Goal: Task Accomplishment & Management: Manage account settings

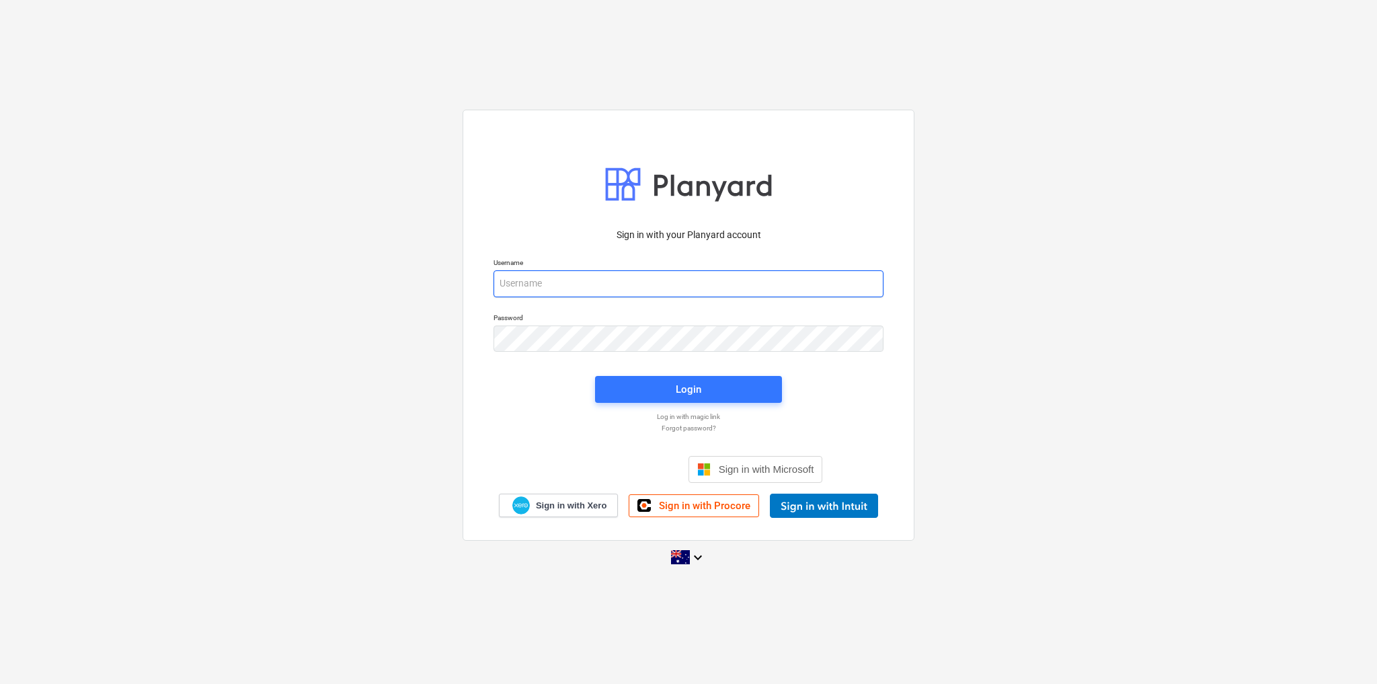
click at [646, 285] on input "email" at bounding box center [689, 283] width 390 height 27
click at [551, 502] on span "Sign in with Xero" at bounding box center [571, 506] width 71 height 12
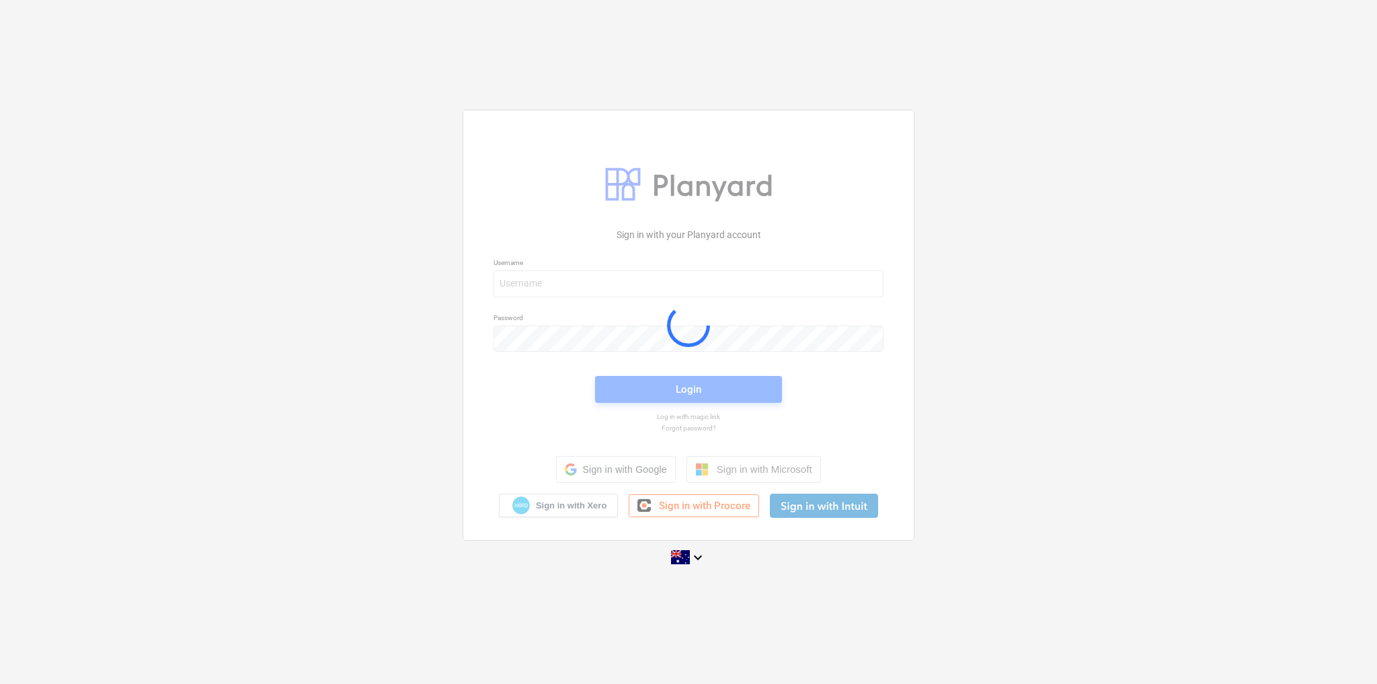
click at [574, 278] on div at bounding box center [688, 324] width 450 height 429
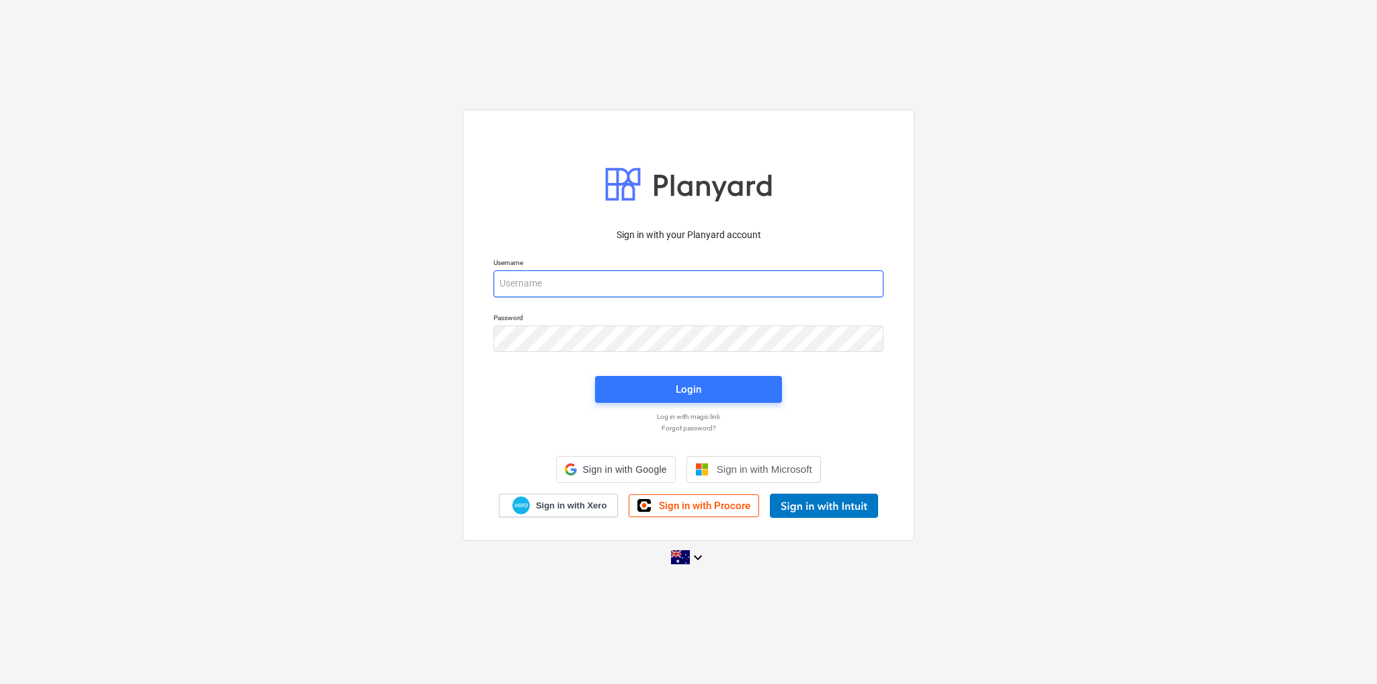
click at [558, 280] on input "email" at bounding box center [689, 283] width 390 height 27
type input "[PERSON_NAME][EMAIL_ADDRESS][DOMAIN_NAME]"
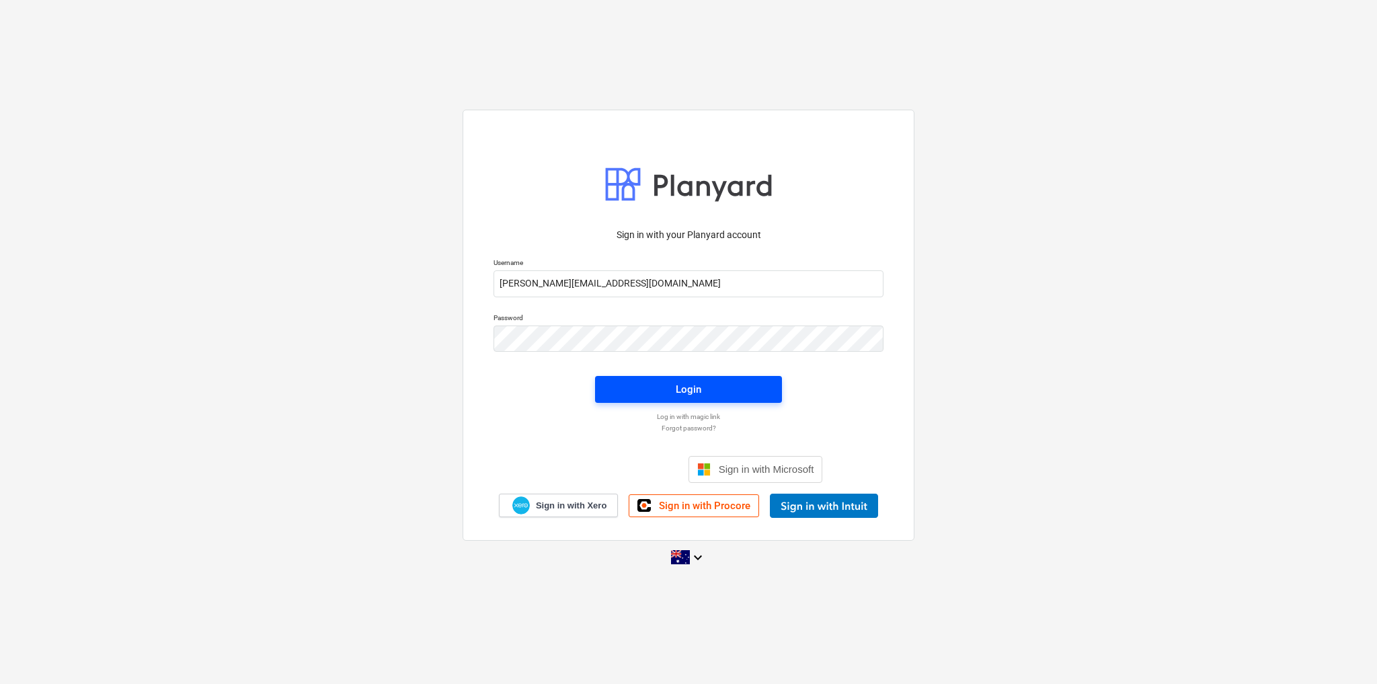
click at [670, 394] on span "Login" at bounding box center [688, 389] width 155 height 17
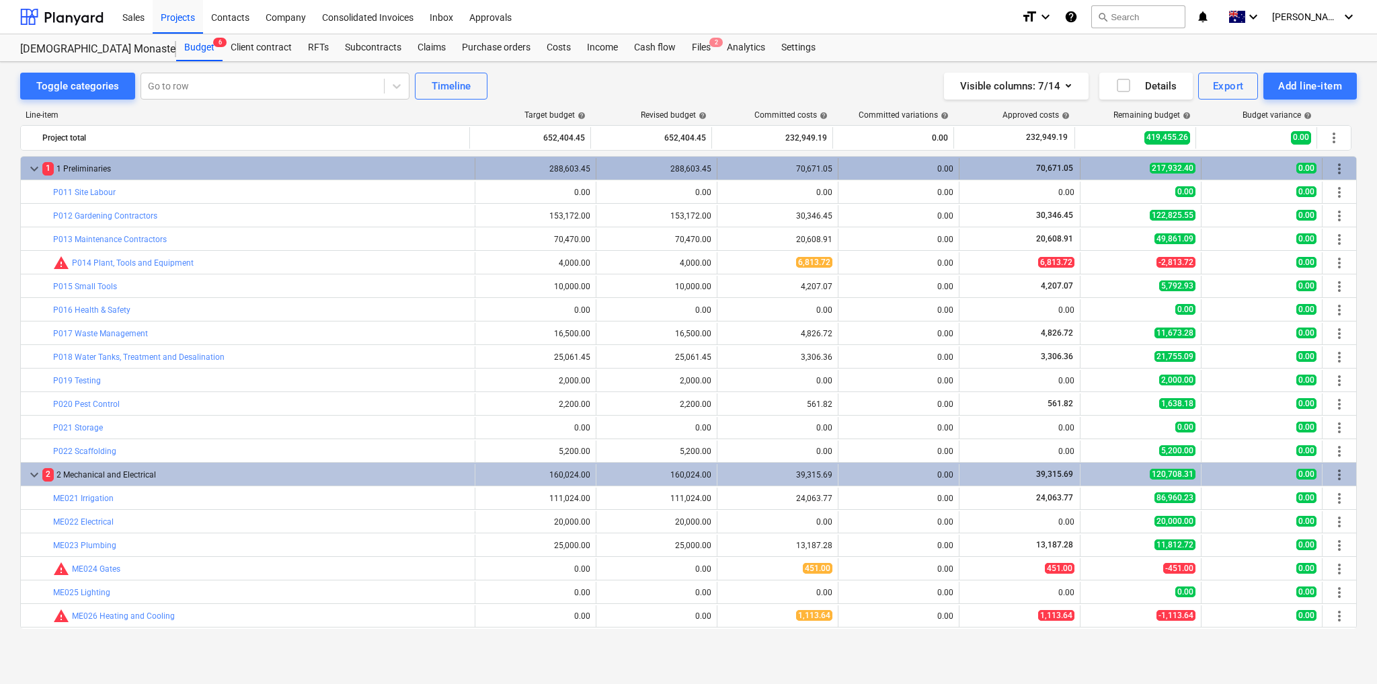
click at [35, 167] on span "keyboard_arrow_down" at bounding box center [34, 169] width 16 height 16
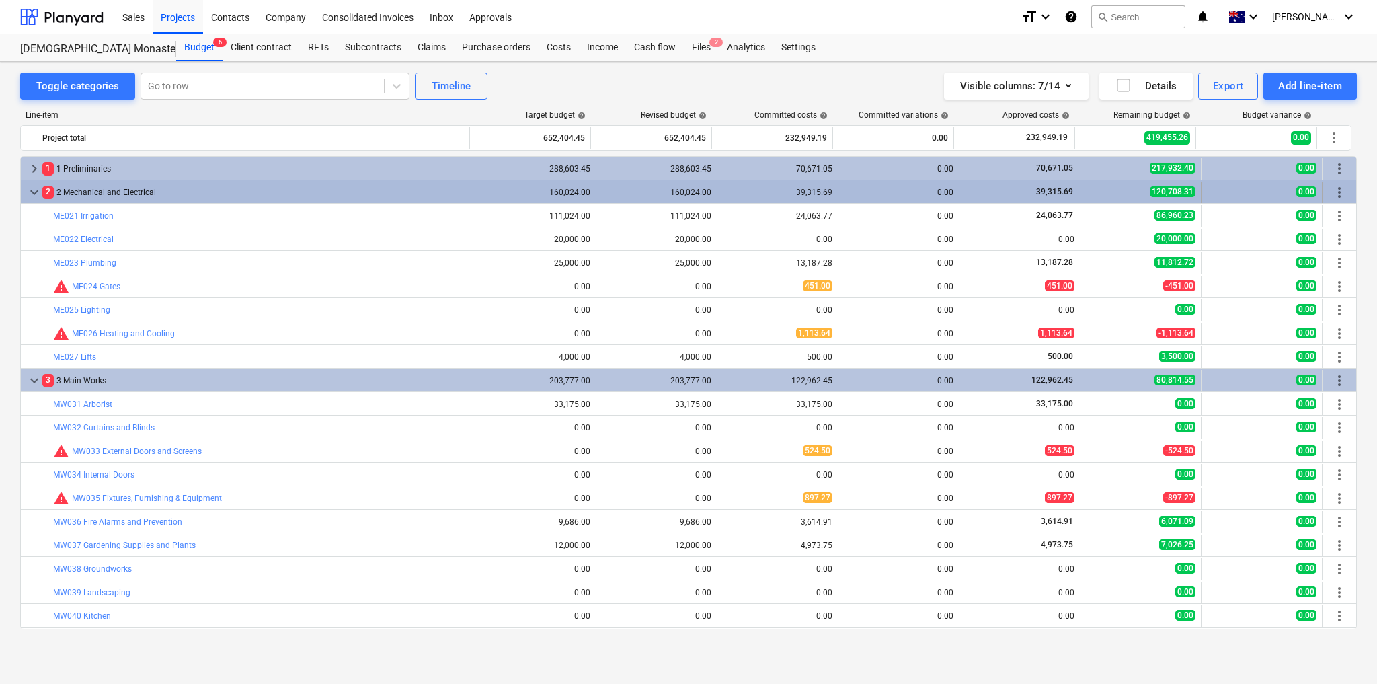
click at [30, 191] on span "keyboard_arrow_down" at bounding box center [34, 192] width 16 height 16
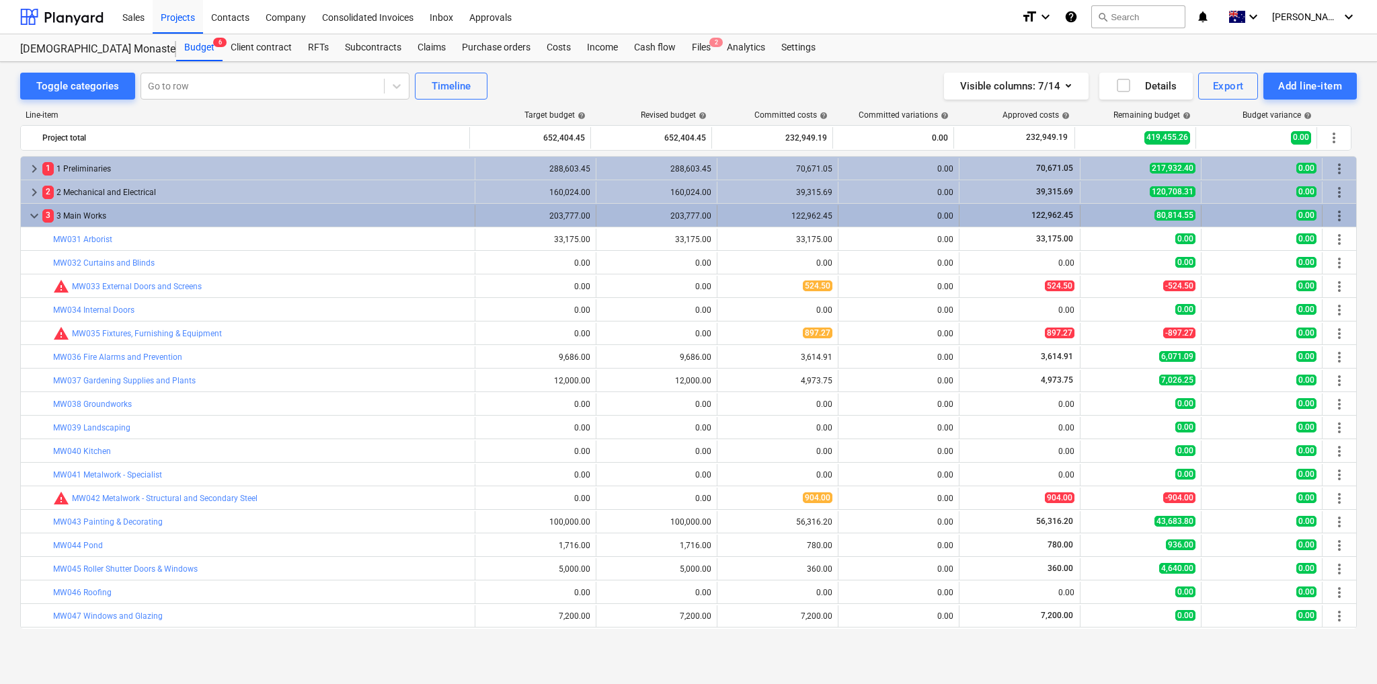
click at [36, 212] on span "keyboard_arrow_down" at bounding box center [34, 216] width 16 height 16
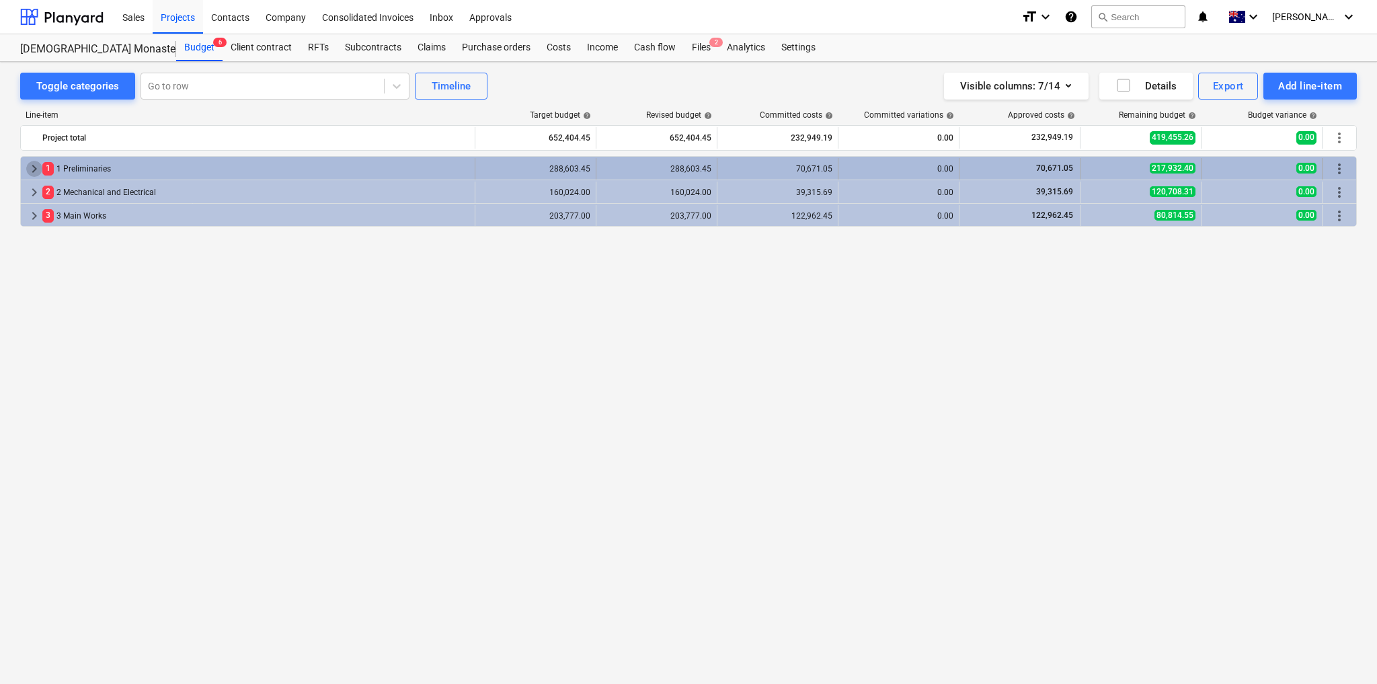
click at [31, 165] on span "keyboard_arrow_right" at bounding box center [34, 169] width 16 height 16
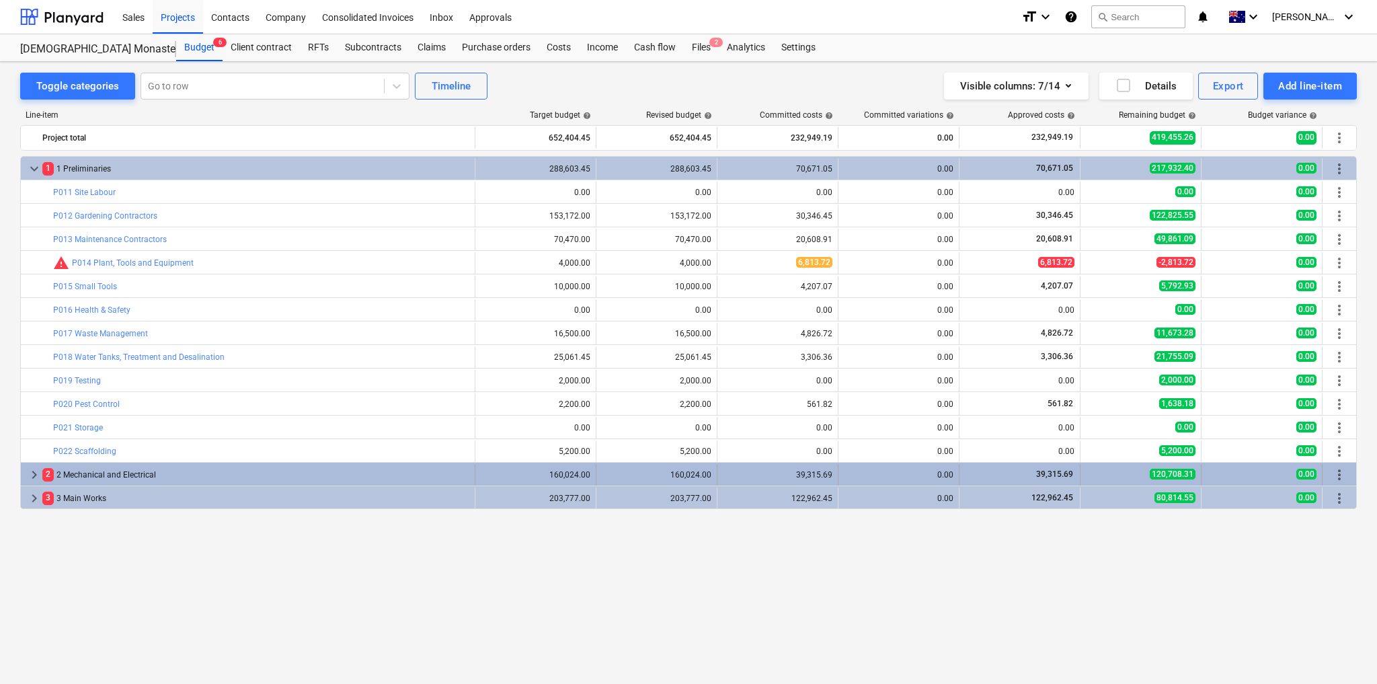
click at [29, 469] on span "keyboard_arrow_right" at bounding box center [34, 475] width 16 height 16
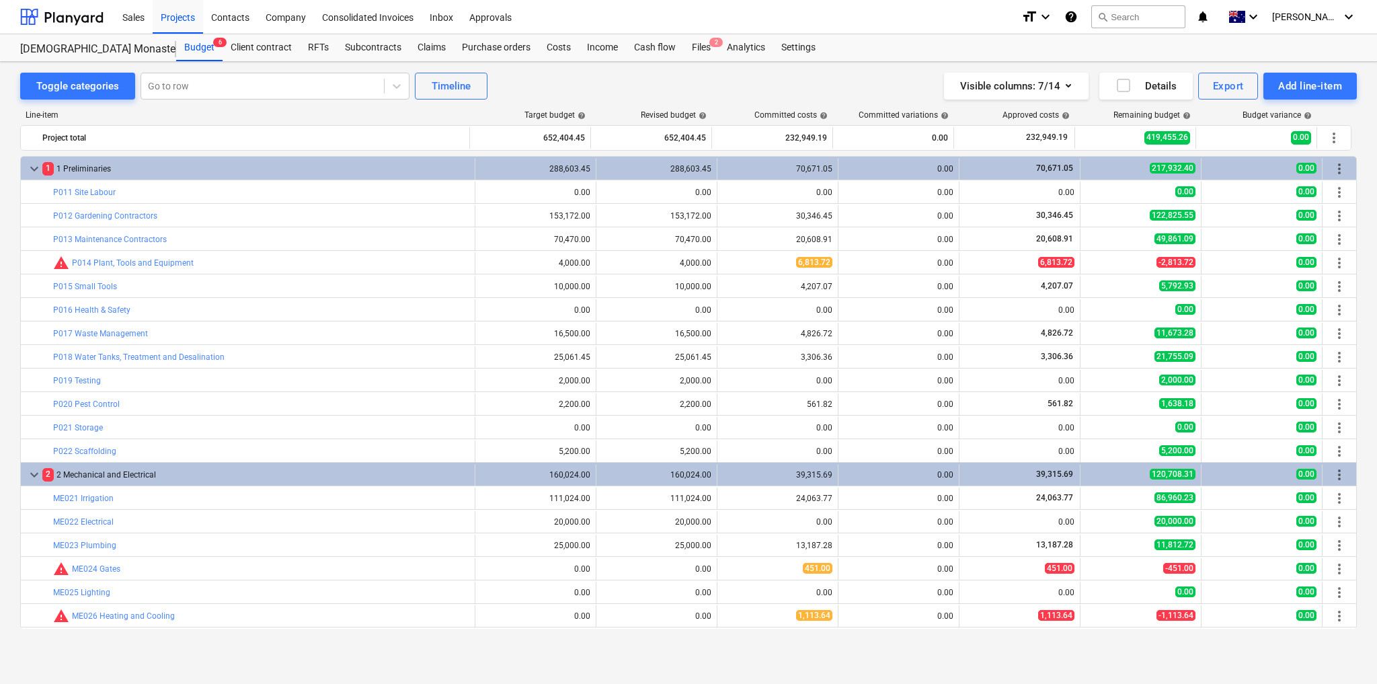
scroll to position [45, 0]
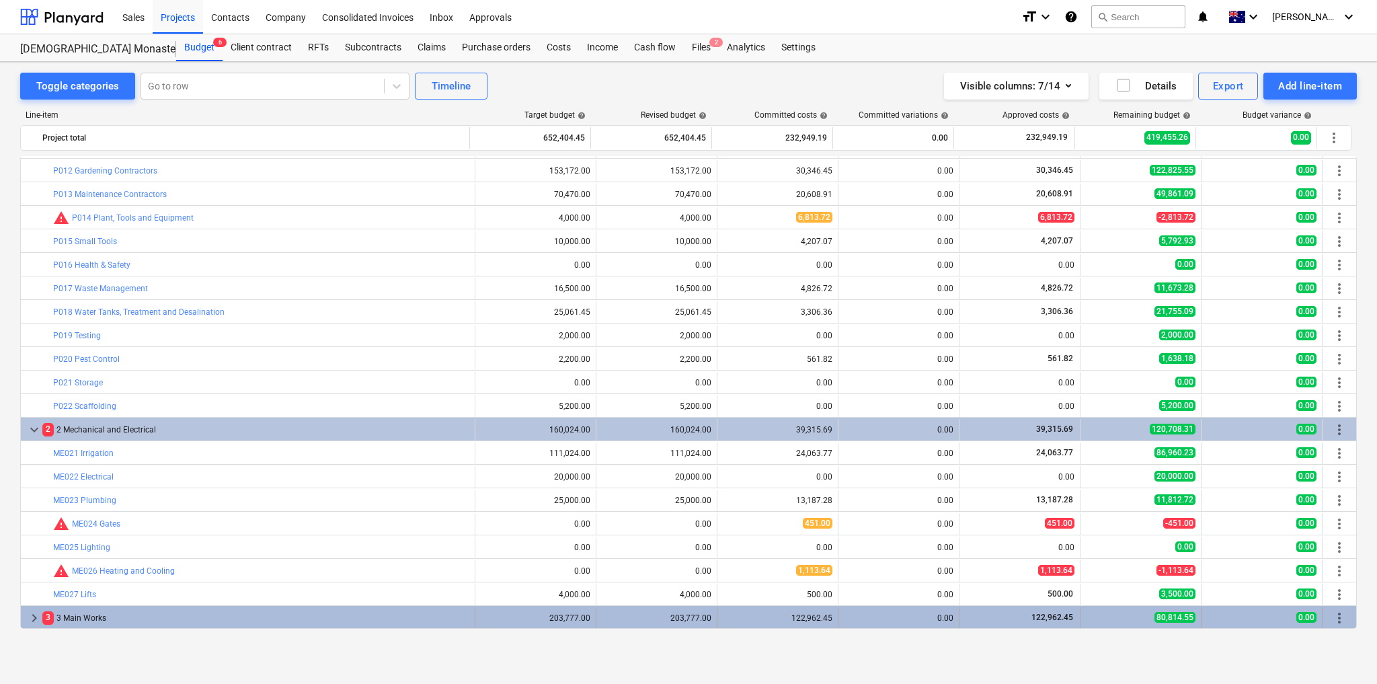
click at [30, 613] on span "keyboard_arrow_right" at bounding box center [34, 618] width 16 height 16
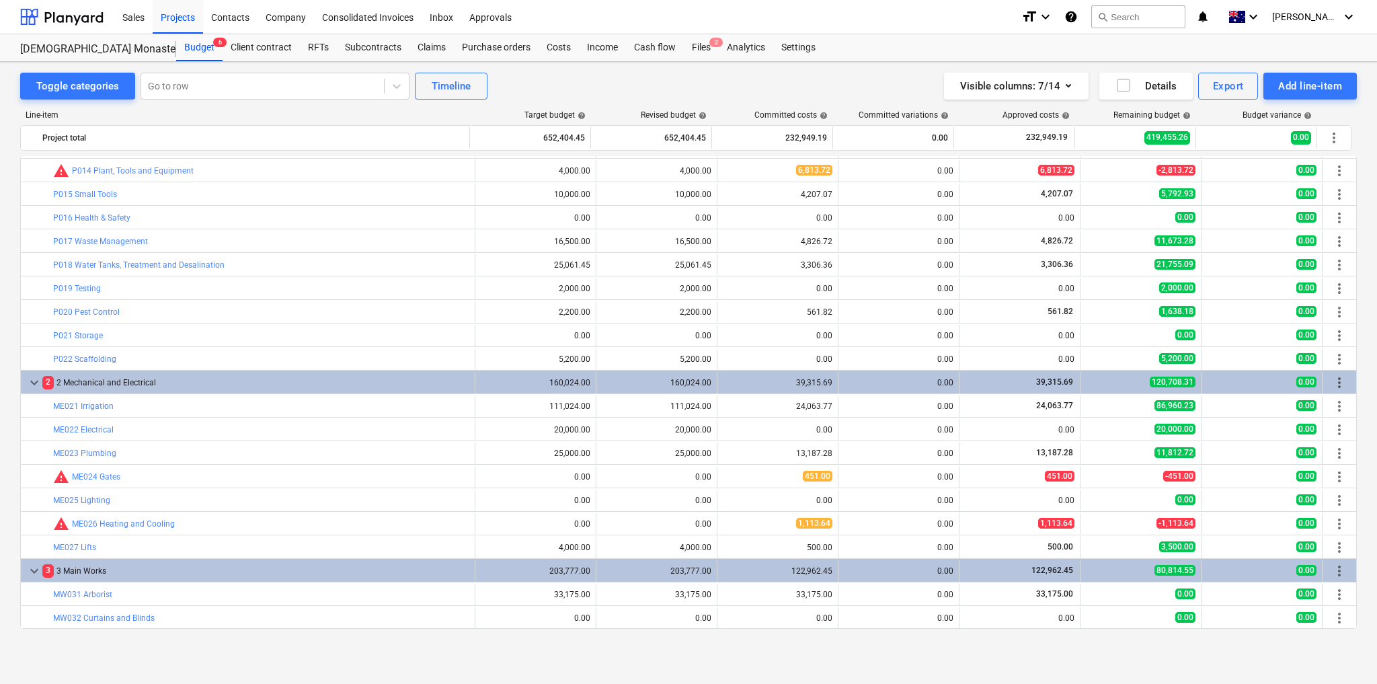
scroll to position [0, 0]
